Goal: Transaction & Acquisition: Purchase product/service

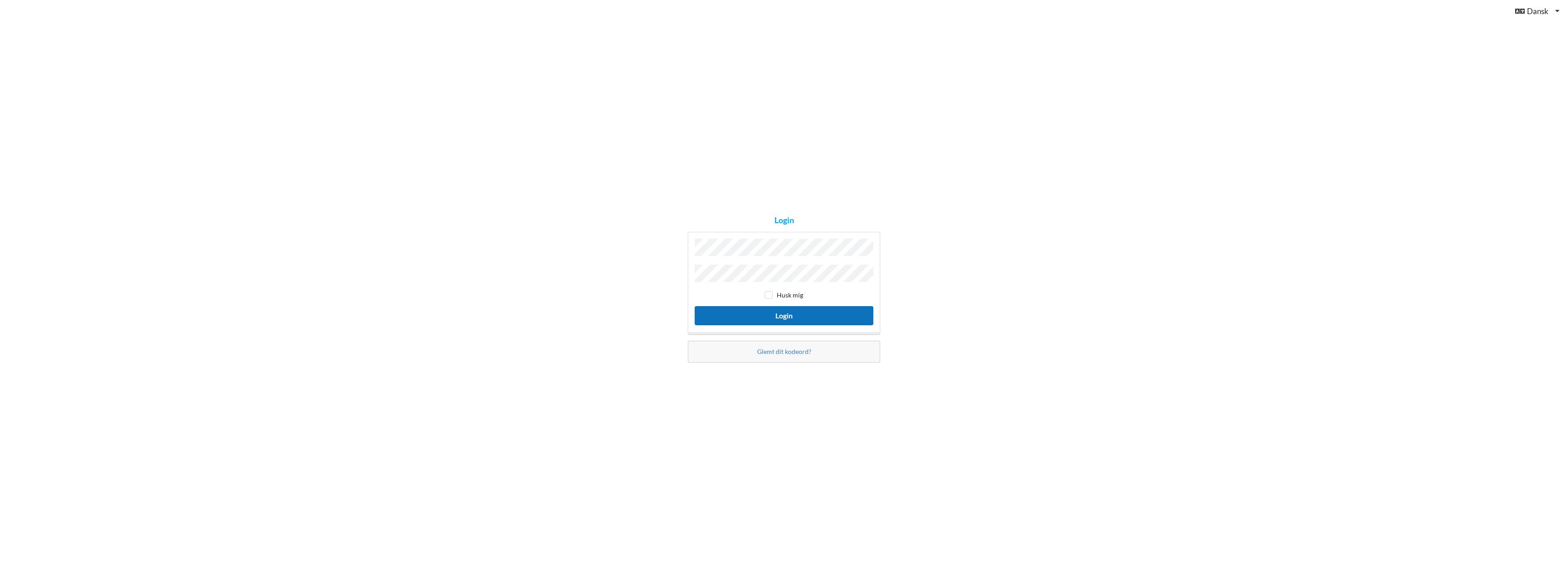
click at [796, 314] on button "Login" at bounding box center [784, 315] width 179 height 19
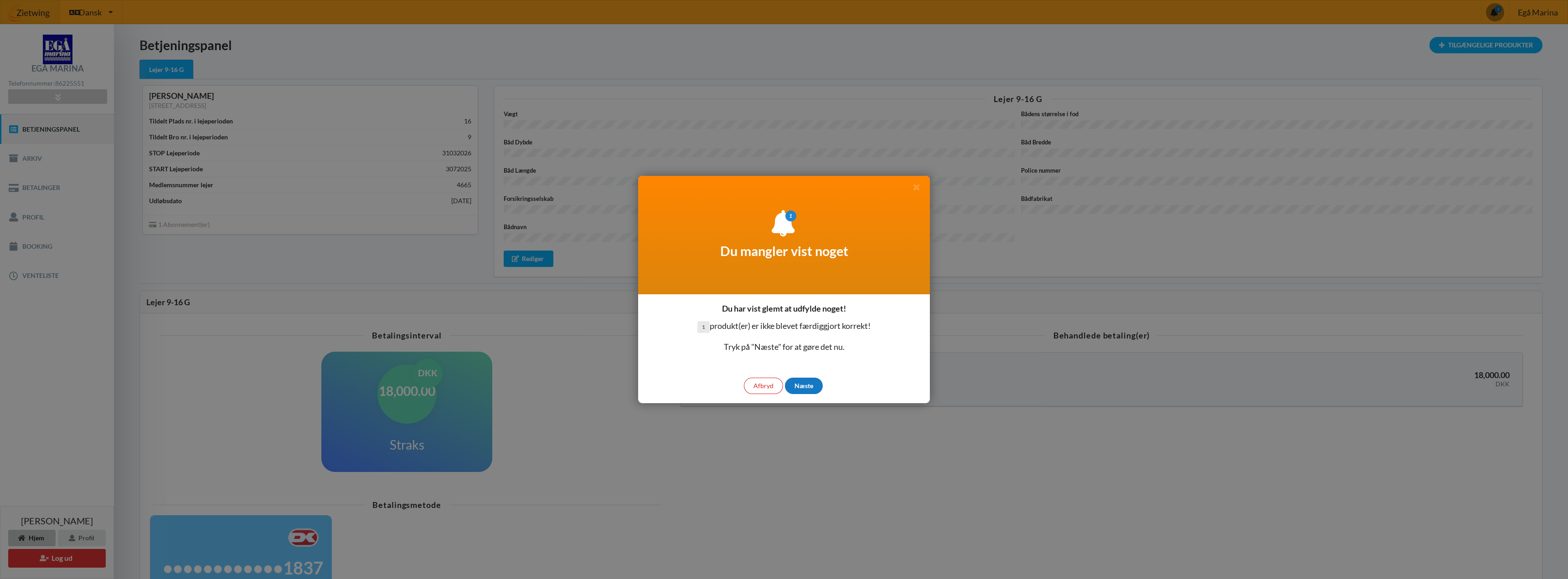
click at [800, 387] on div "Næste" at bounding box center [803, 386] width 38 height 16
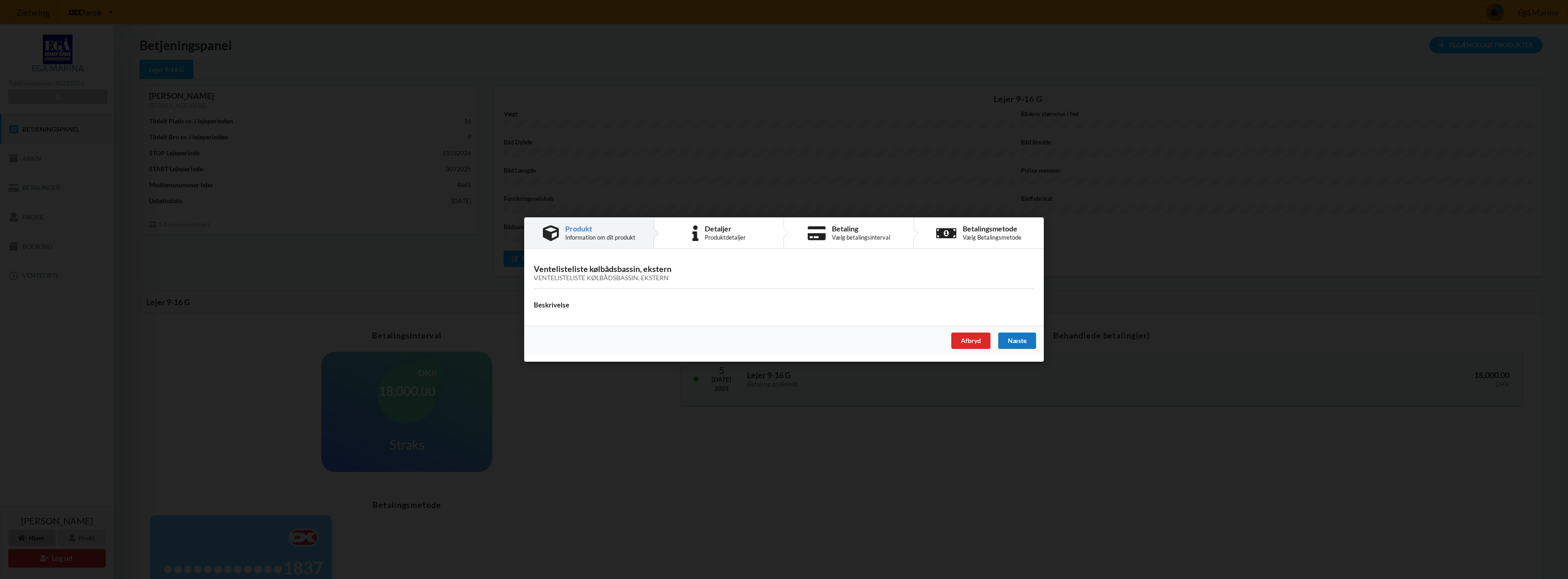
click at [1011, 338] on div "Næste" at bounding box center [1017, 341] width 38 height 16
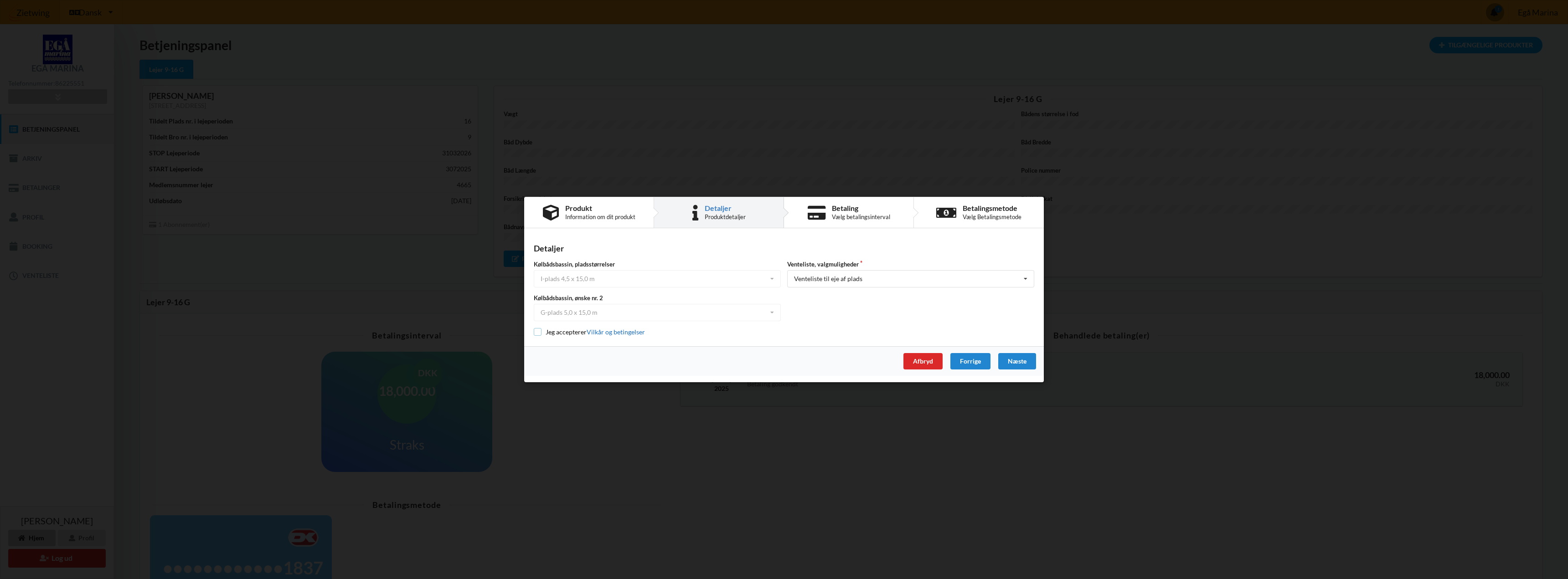
drag, startPoint x: 538, startPoint y: 333, endPoint x: 604, endPoint y: 333, distance: 66.0
click at [540, 333] on input "checkbox" at bounding box center [537, 331] width 8 height 8
checkbox input "true"
click at [1012, 360] on div "Næste" at bounding box center [1017, 361] width 38 height 16
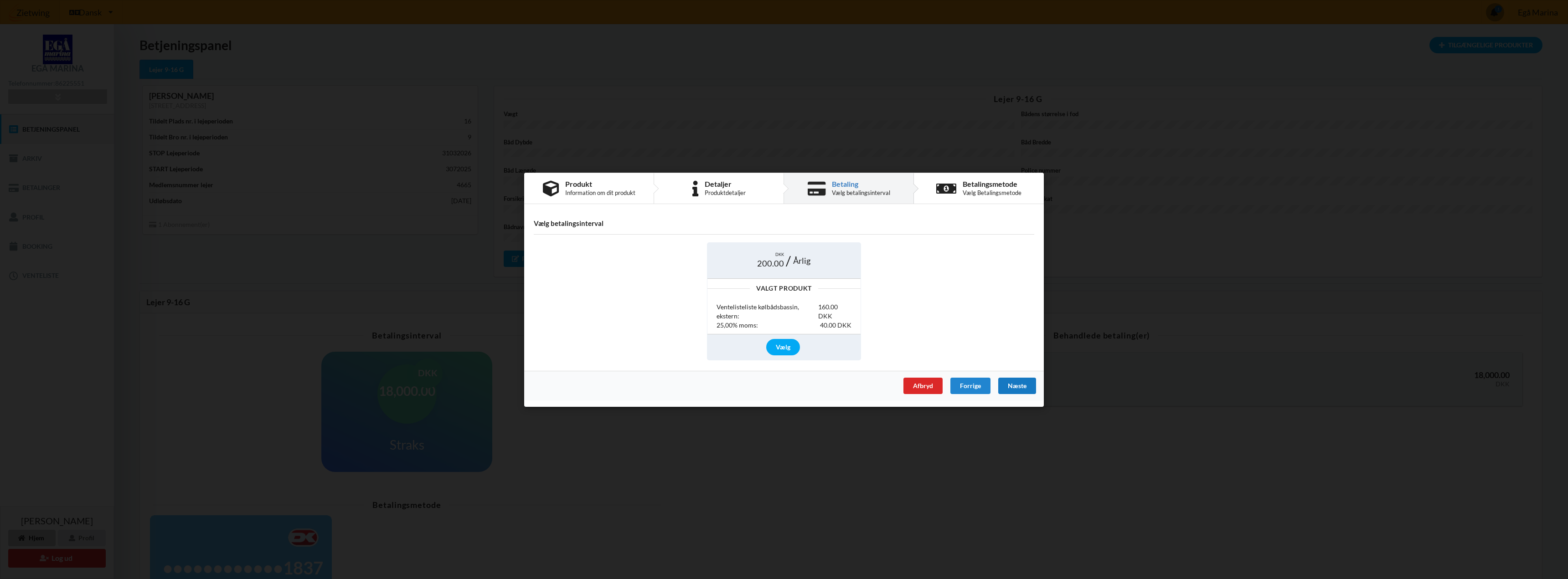
click at [1020, 386] on div "Næste" at bounding box center [1017, 385] width 38 height 16
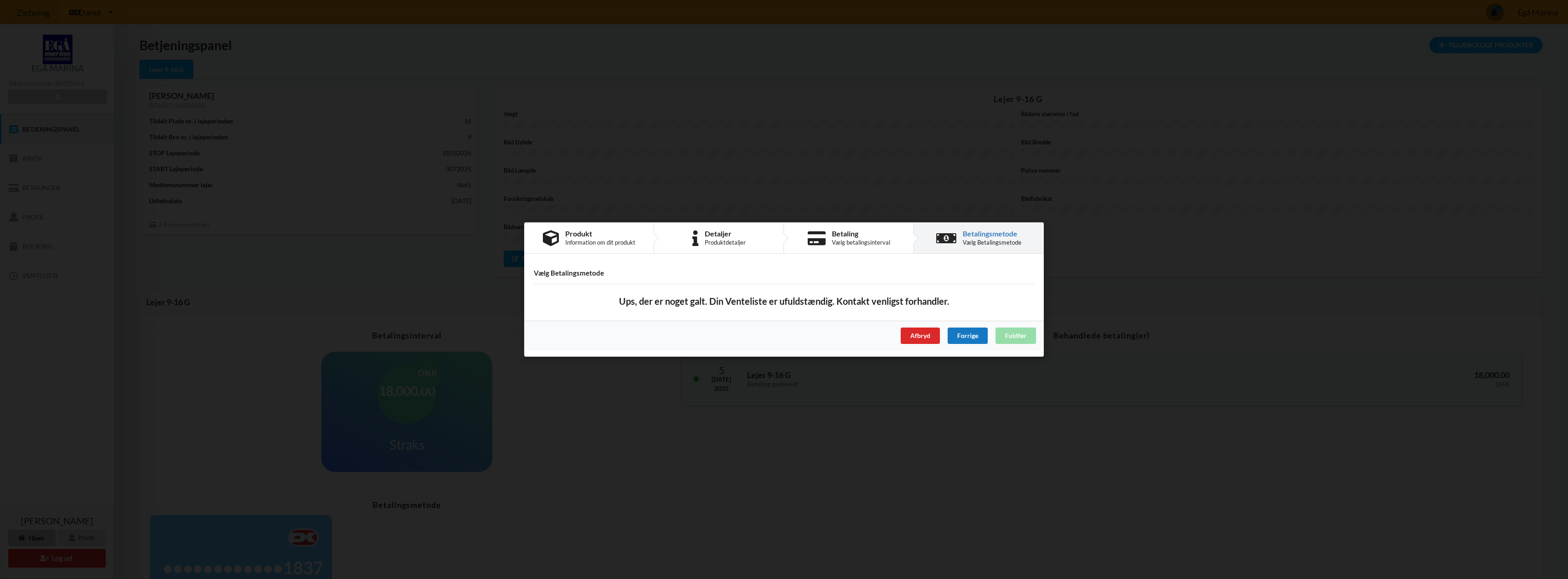
click at [956, 340] on div "Forrige" at bounding box center [968, 335] width 40 height 16
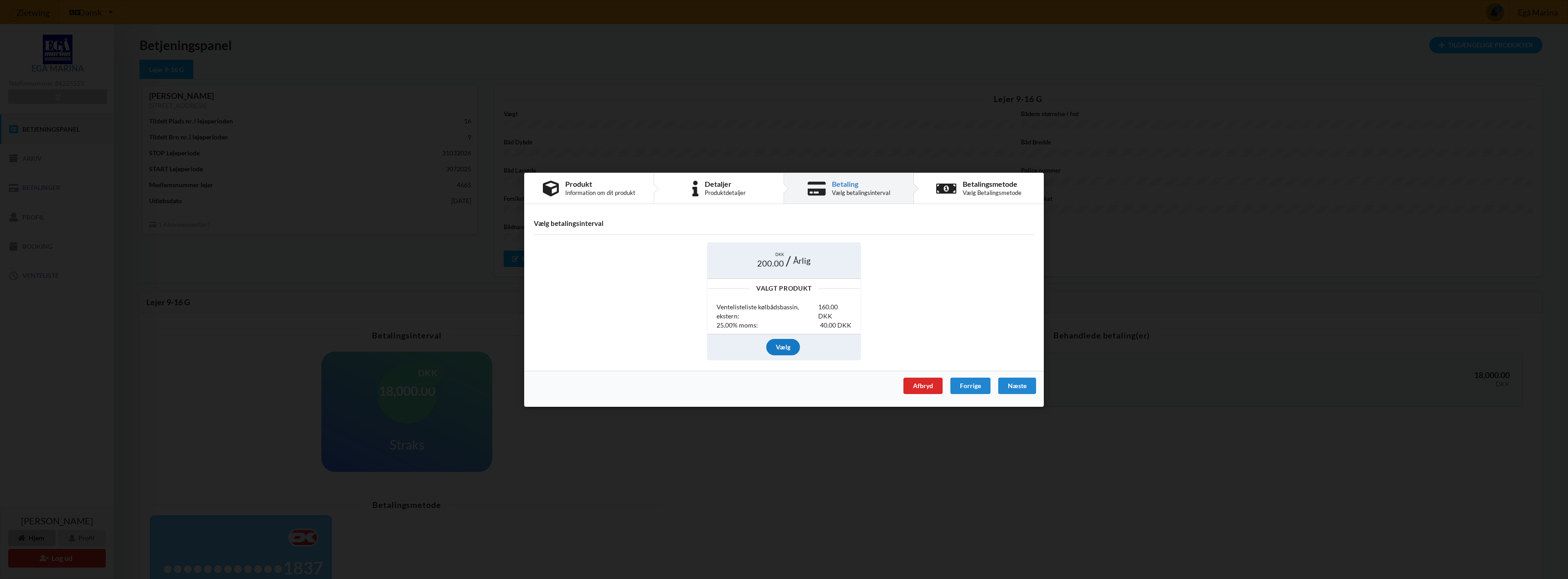
click at [789, 344] on div "Vælg" at bounding box center [783, 347] width 33 height 16
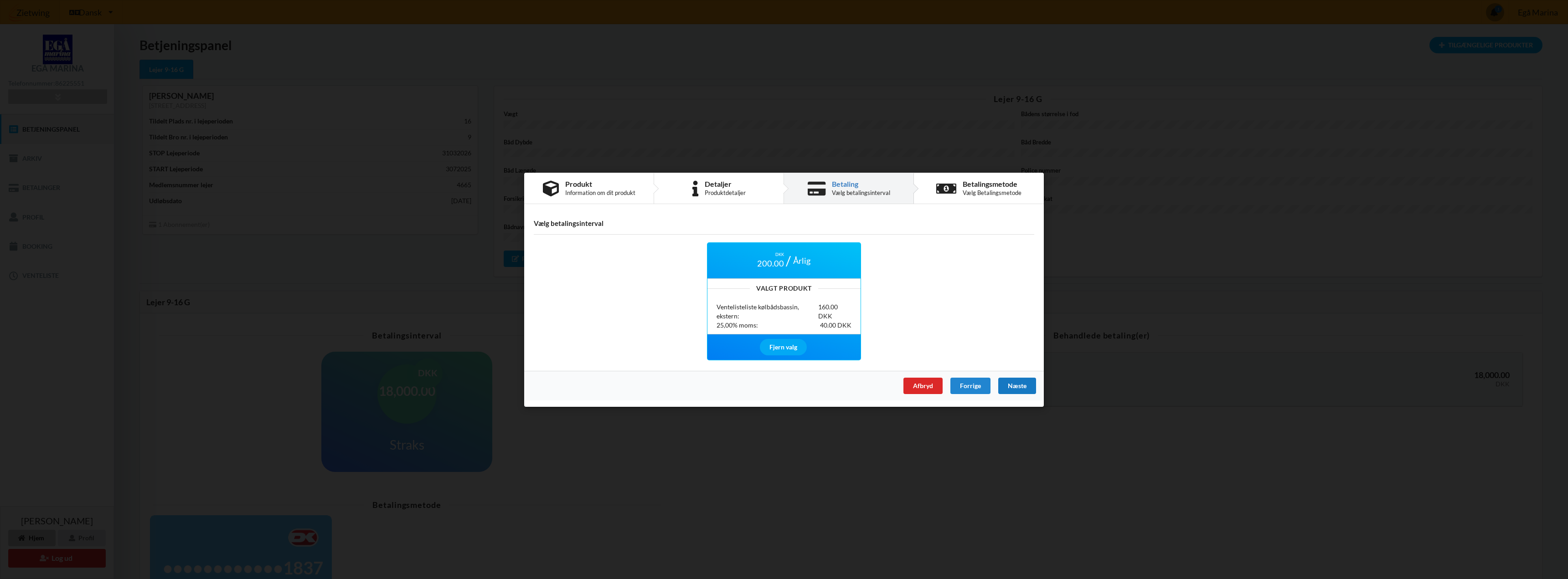
click at [1027, 389] on div "Næste" at bounding box center [1017, 385] width 38 height 16
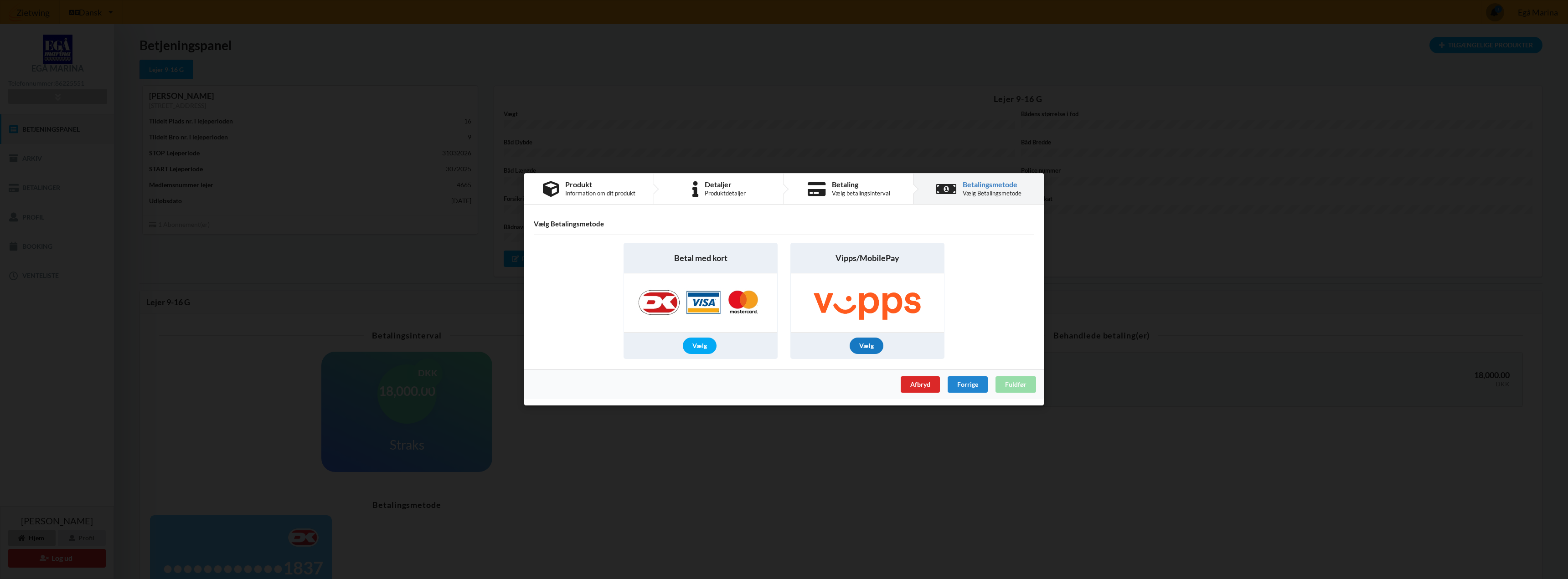
click at [873, 343] on div "Vælg" at bounding box center [866, 346] width 33 height 16
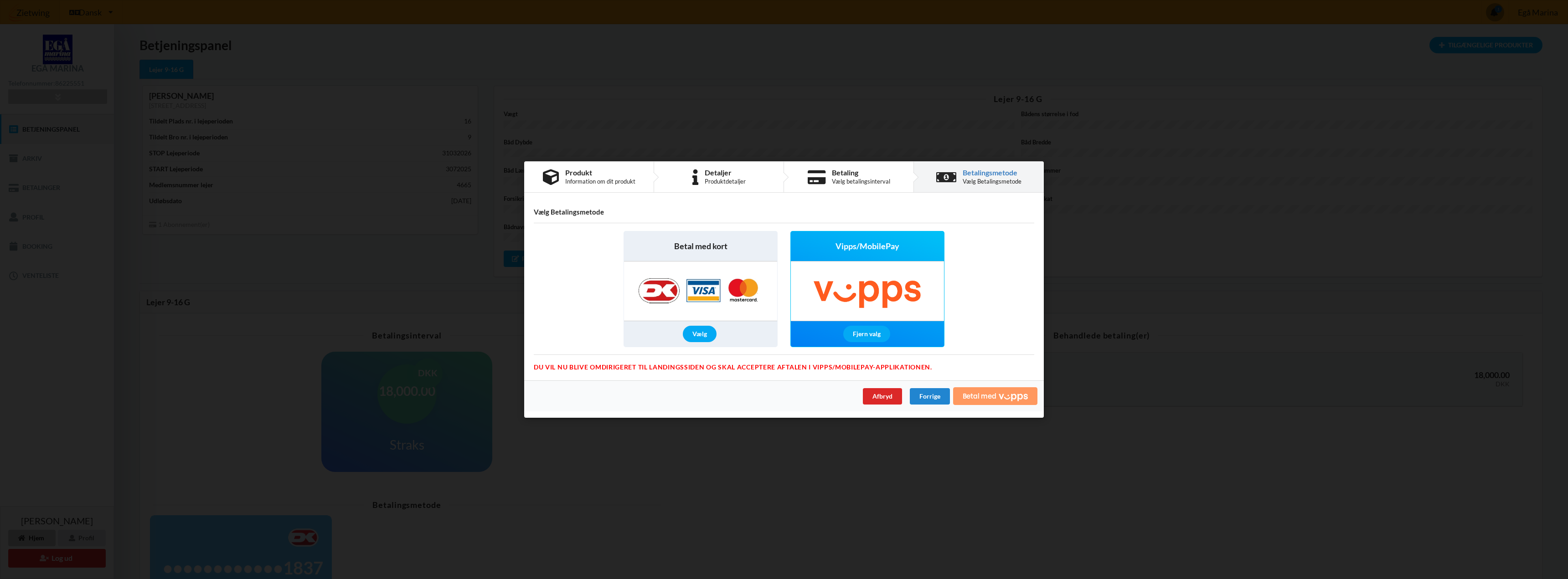
click at [972, 398] on span "Betal med" at bounding box center [979, 396] width 33 height 7
click at [1006, 397] on icon "Vipps" at bounding box center [1013, 397] width 29 height 8
click at [1554, 5] on icon at bounding box center [1554, 8] width 8 height 6
click at [699, 332] on div "Vælg" at bounding box center [699, 334] width 33 height 16
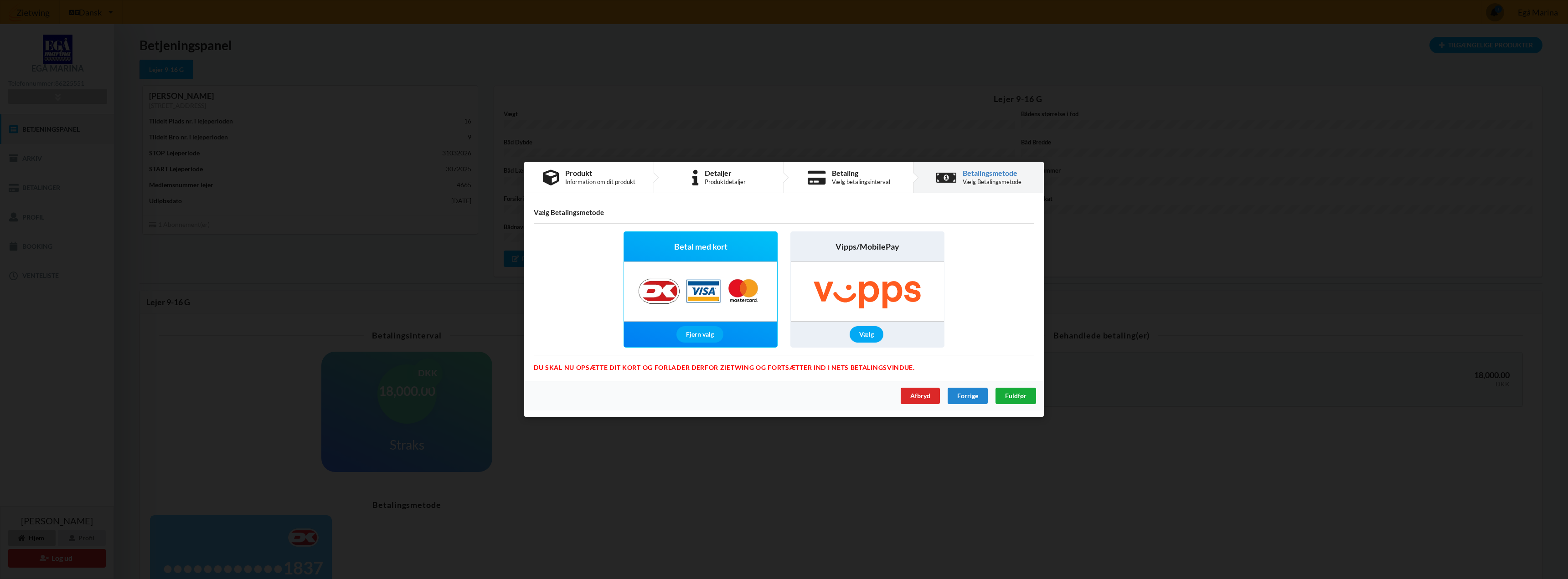
click at [1024, 399] on span "Fuldfør" at bounding box center [1015, 396] width 21 height 8
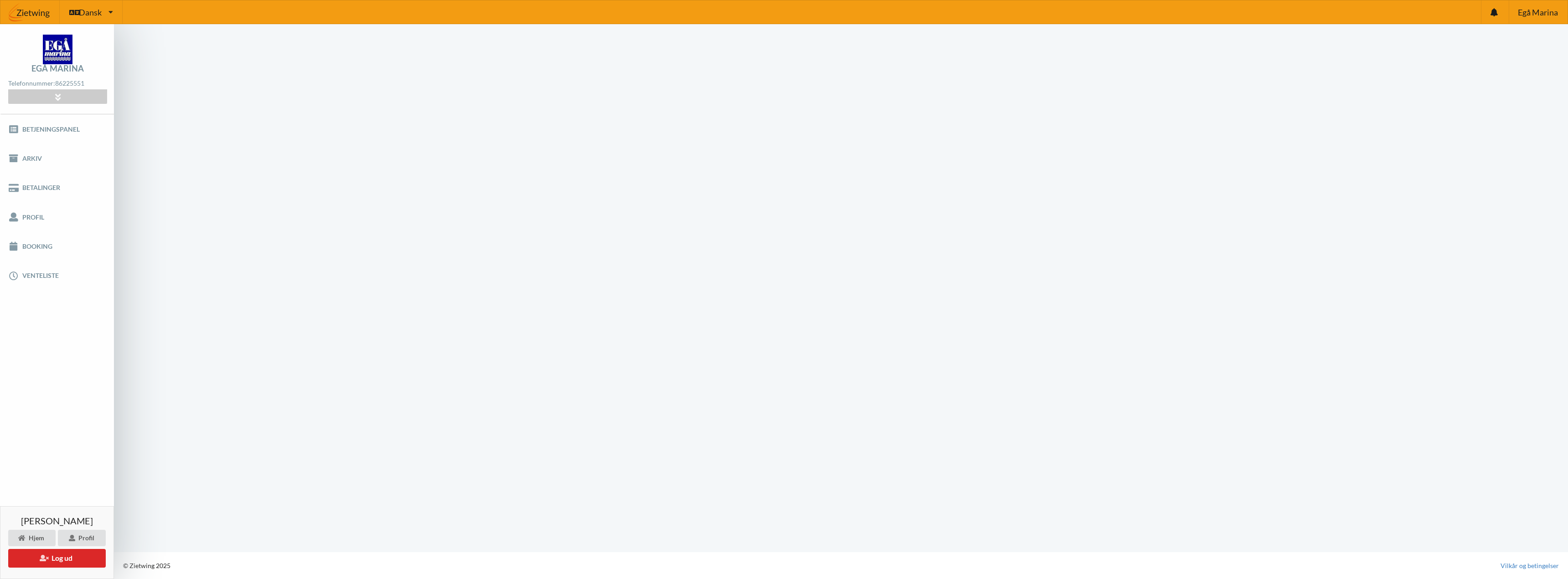
scroll to position [1, 0]
